Goal: Transaction & Acquisition: Subscribe to service/newsletter

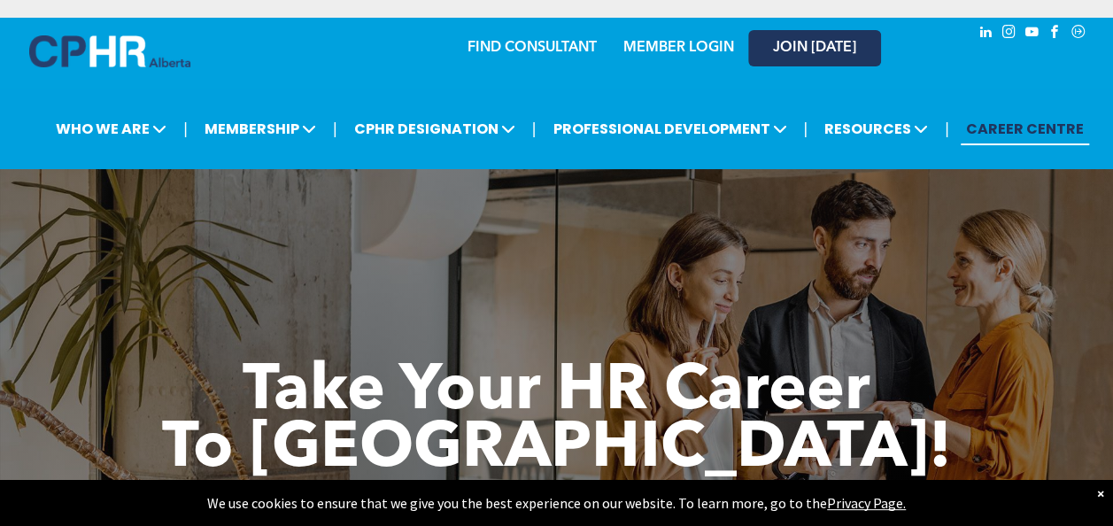
click at [809, 47] on span "JOIN [DATE]" at bounding box center [814, 48] width 83 height 17
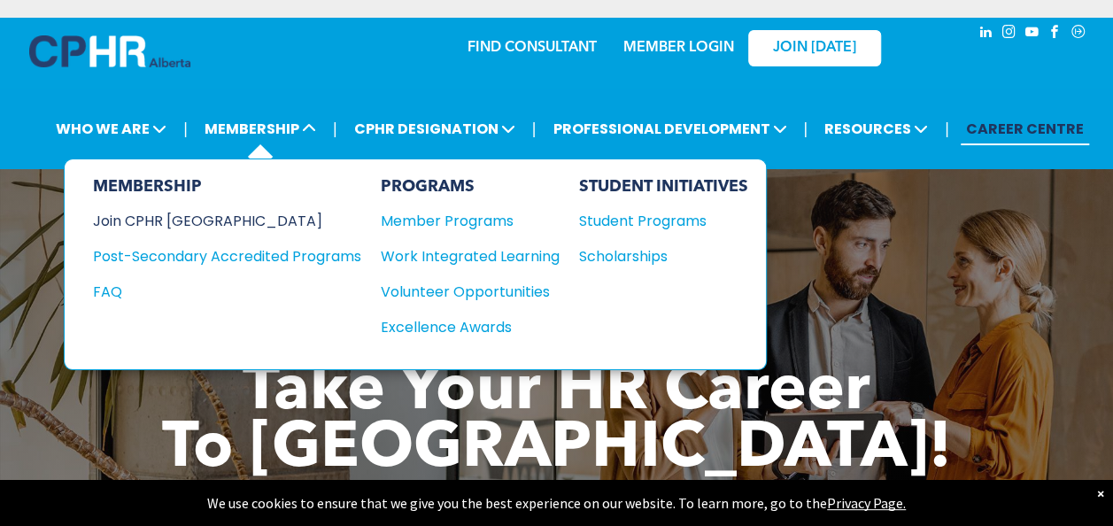
click at [212, 227] on div "Join CPHR [GEOGRAPHIC_DATA]" at bounding box center [214, 221] width 242 height 22
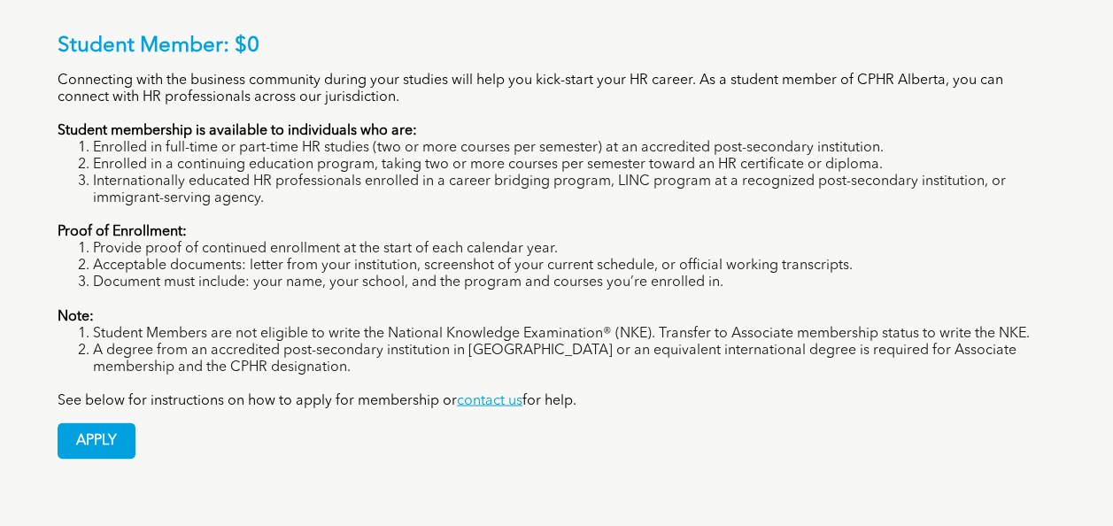
scroll to position [1357, 0]
click at [78, 422] on span "APPLY" at bounding box center [96, 439] width 76 height 35
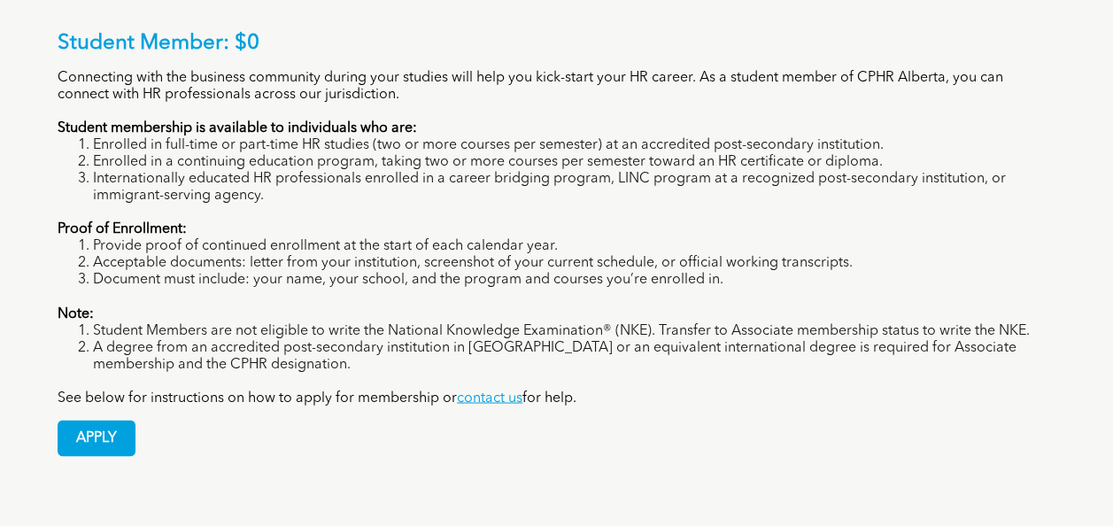
scroll to position [1358, 0]
click at [101, 422] on span "APPLY" at bounding box center [96, 439] width 76 height 35
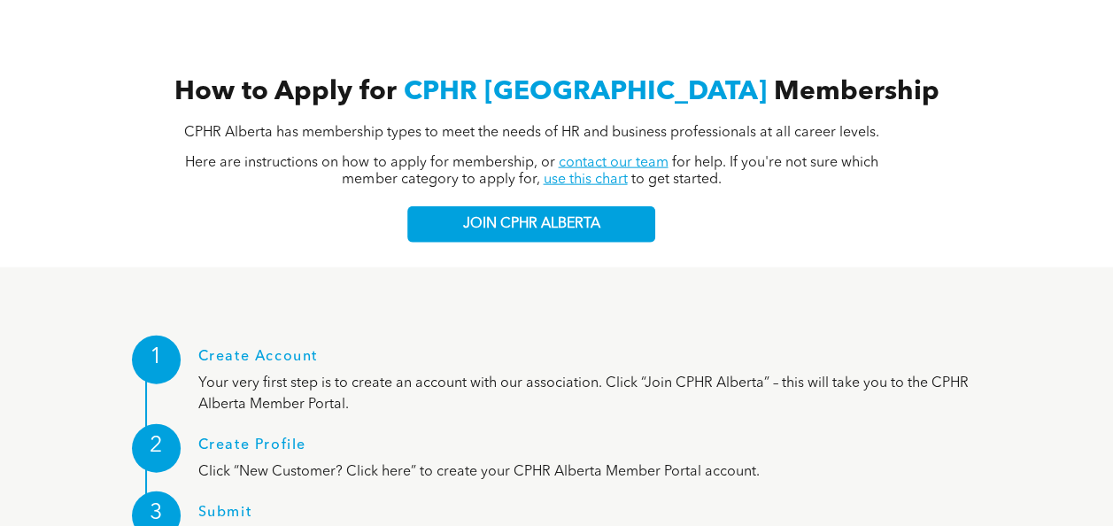
scroll to position [1927, 0]
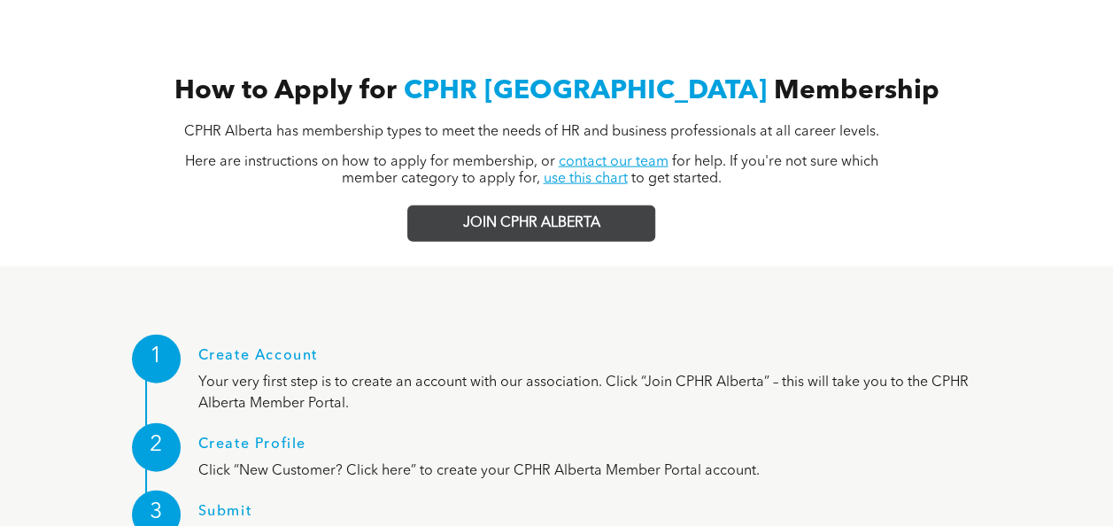
click at [448, 205] on link "JOIN CPHR ALBERTA" at bounding box center [531, 223] width 248 height 36
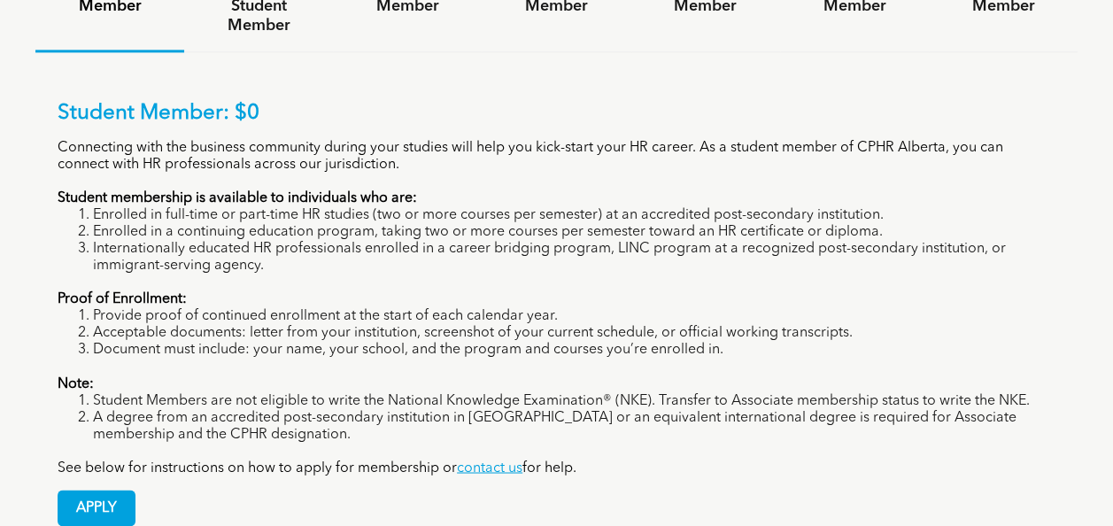
scroll to position [1327, 0]
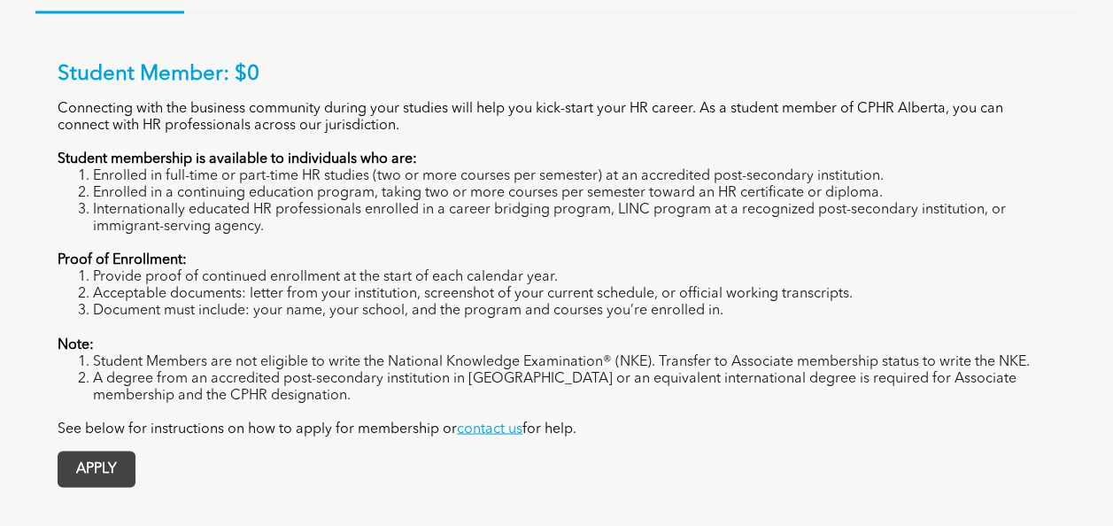
click at [89, 452] on span "APPLY" at bounding box center [96, 469] width 76 height 35
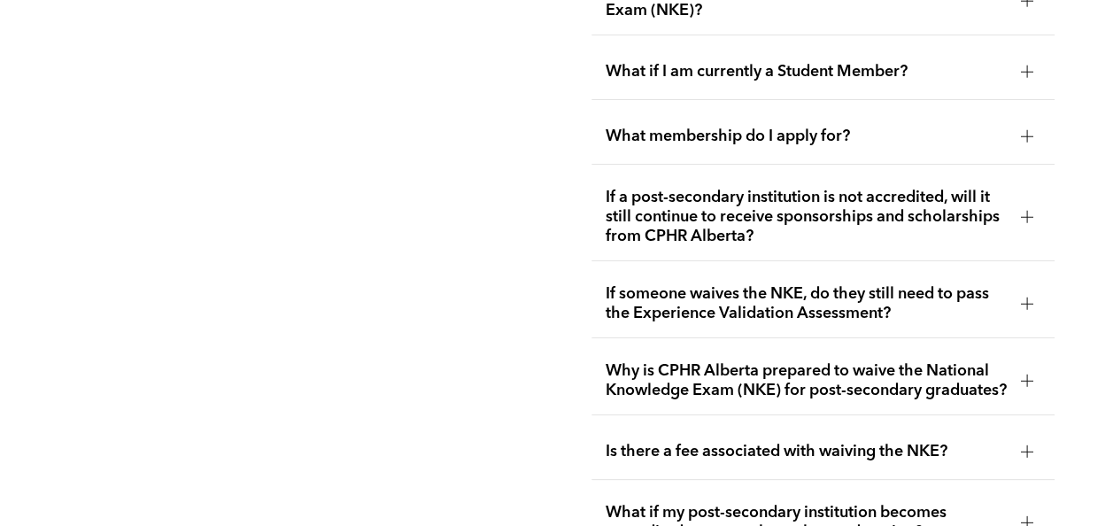
scroll to position [3336, 0]
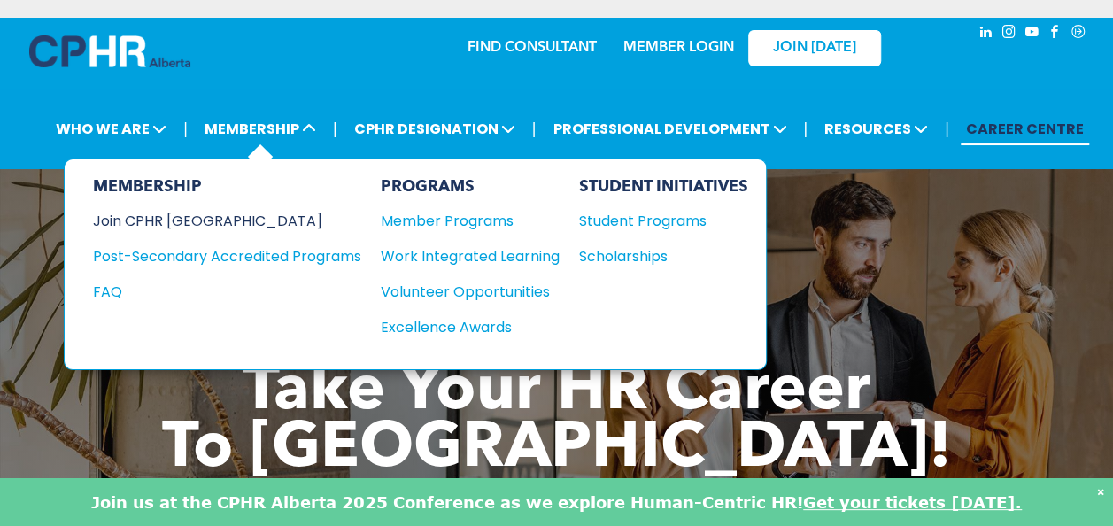
click at [218, 225] on div "Join CPHR [GEOGRAPHIC_DATA]" at bounding box center [214, 221] width 242 height 22
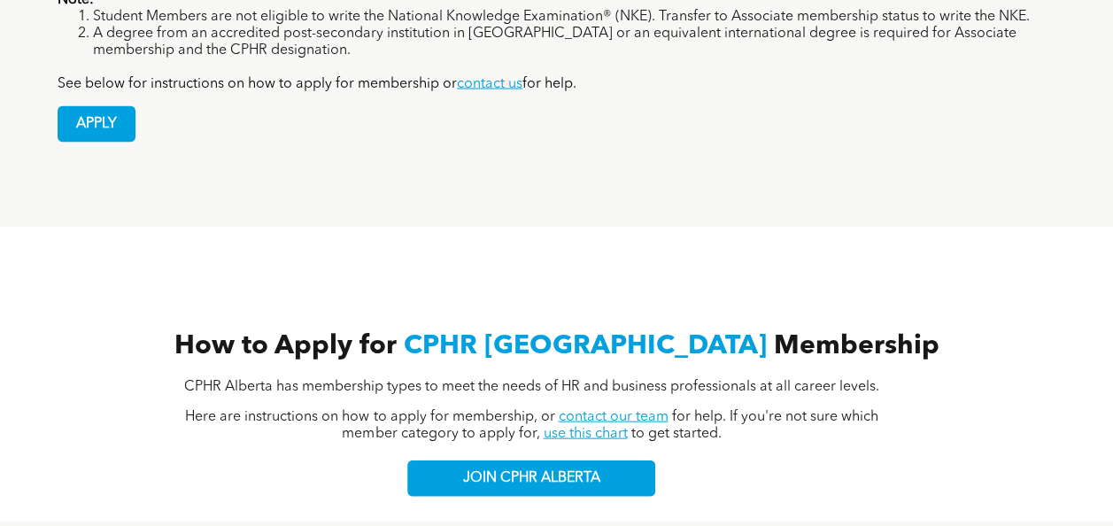
scroll to position [1673, 0]
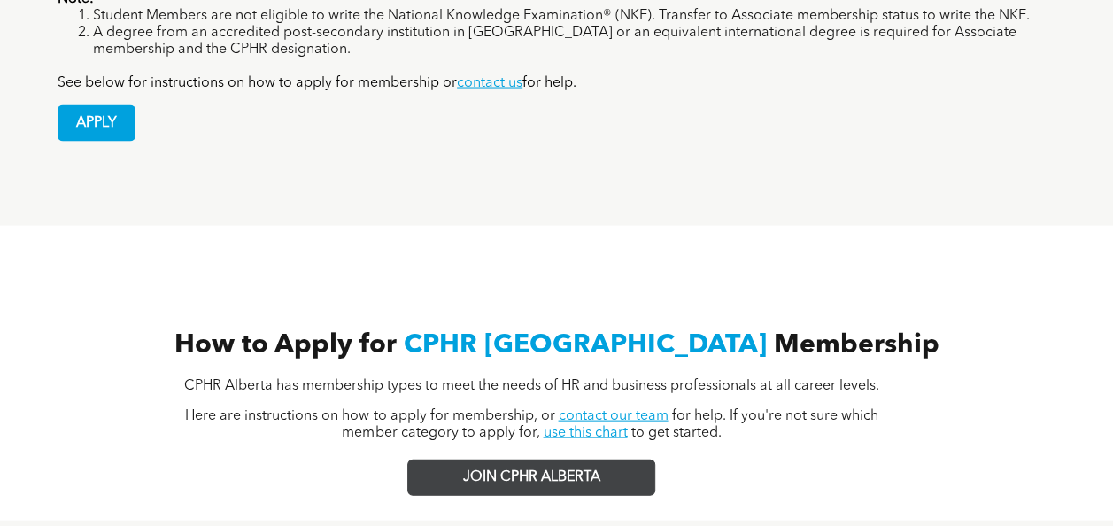
click at [545, 460] on link "JOIN CPHR ALBERTA" at bounding box center [531, 478] width 248 height 36
